Goal: Transaction & Acquisition: Subscribe to service/newsletter

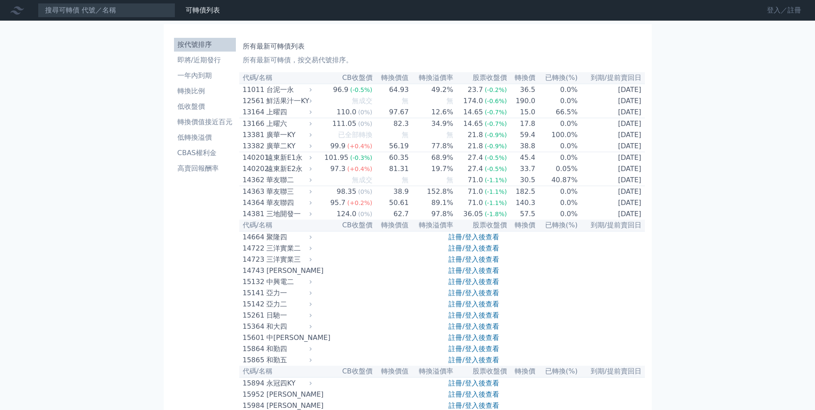
click at [770, 9] on link "登入／註冊" at bounding box center [784, 10] width 48 height 14
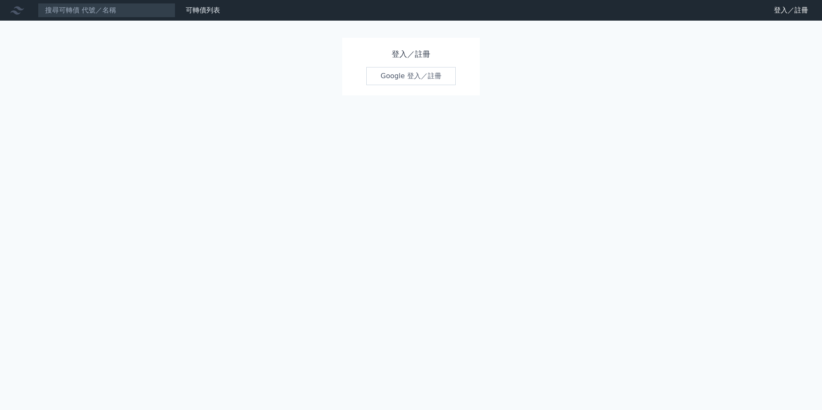
click at [385, 74] on link "Google 登入／註冊" at bounding box center [410, 76] width 89 height 18
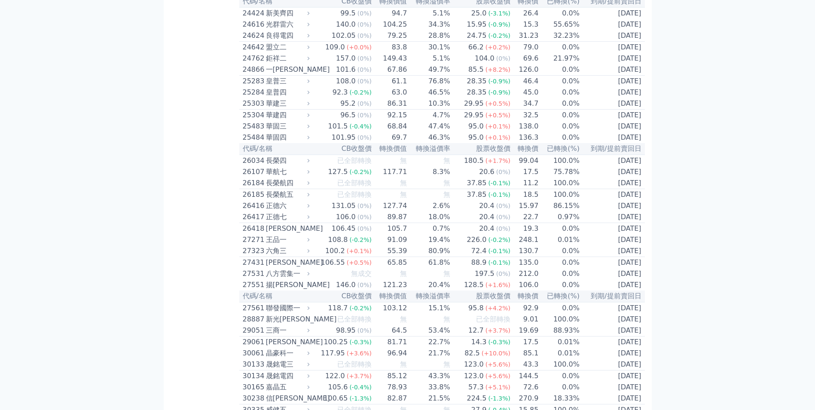
scroll to position [659, 0]
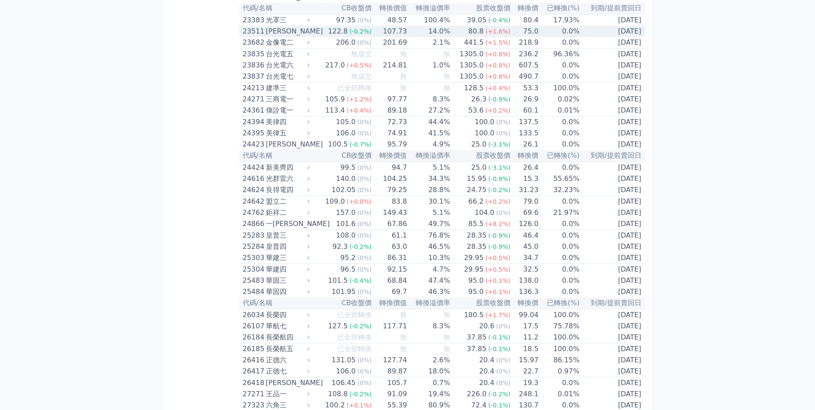
click at [308, 37] on div "[PERSON_NAME]" at bounding box center [287, 31] width 42 height 10
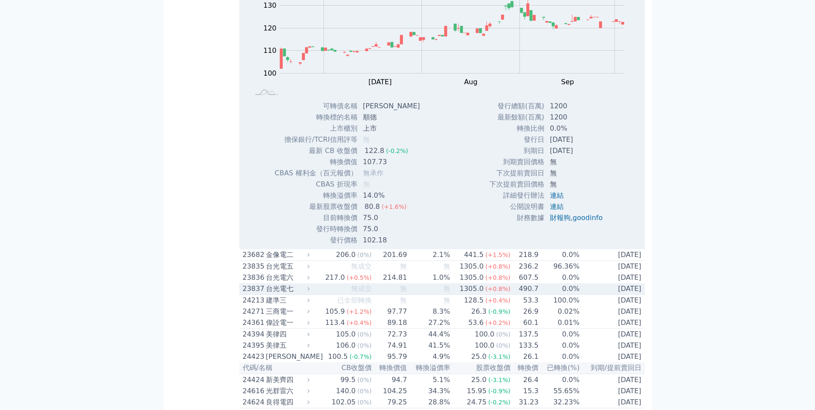
scroll to position [745, 0]
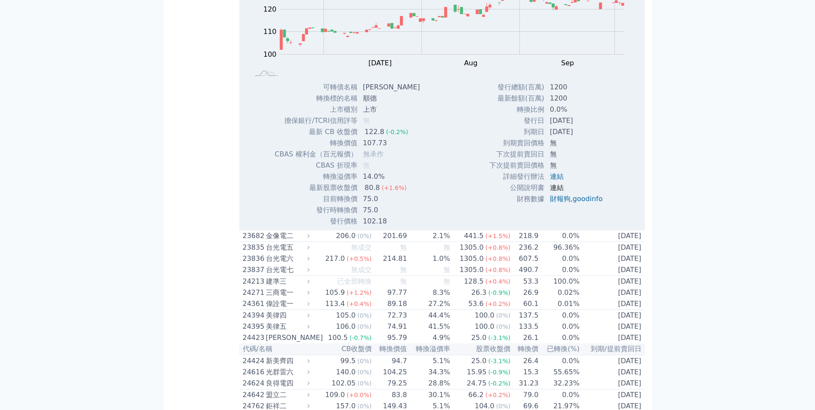
click at [550, 192] on link "連結" at bounding box center [557, 188] width 14 height 8
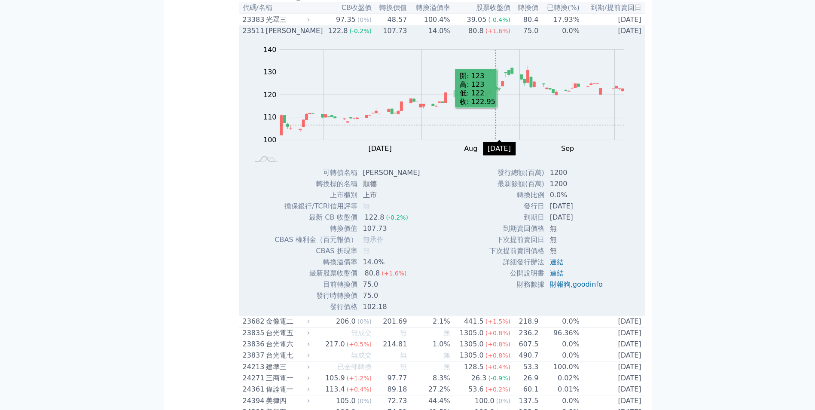
scroll to position [659, 0]
